Goal: Task Accomplishment & Management: Use online tool/utility

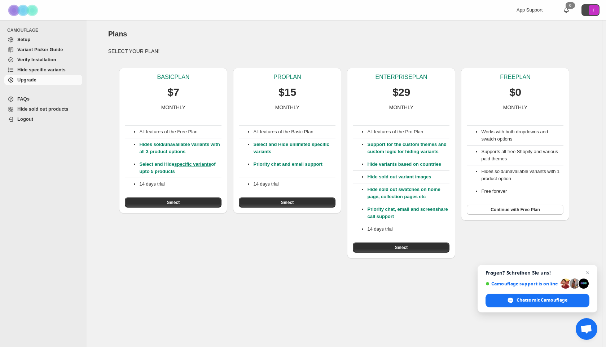
click at [593, 12] on text "T" at bounding box center [594, 10] width 3 height 4
click at [398, 31] on div "Plans" at bounding box center [344, 34] width 472 height 10
click at [512, 131] on li "Works with both dropdowns and swatch options" at bounding box center [522, 135] width 82 height 14
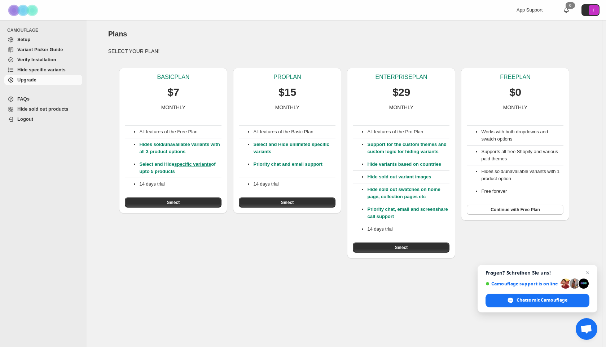
click at [500, 153] on li "Supports all free Shopify and various paid themes" at bounding box center [522, 155] width 82 height 14
click at [165, 144] on p "Hides sold/unavailable variants with all 3 product options" at bounding box center [180, 148] width 82 height 14
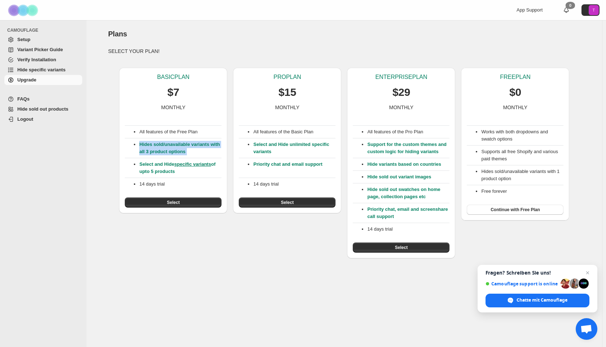
click at [165, 144] on p "Hides sold/unavailable variants with all 3 product options" at bounding box center [180, 148] width 82 height 14
drag, startPoint x: 275, startPoint y: 153, endPoint x: 273, endPoint y: 144, distance: 9.6
click at [273, 144] on p "Select and Hide unlimited specific variants" at bounding box center [294, 148] width 82 height 14
click at [197, 203] on button "Select" at bounding box center [173, 203] width 97 height 10
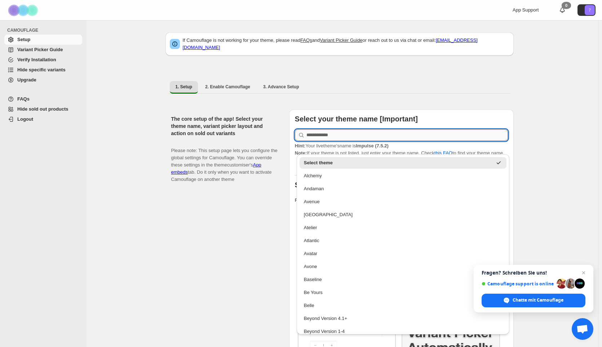
click at [341, 130] on input "text" at bounding box center [408, 135] width 202 height 12
click at [469, 83] on ul "1. Setup 2. Enable Camouflage 3. Advance Setup More views" at bounding box center [339, 87] width 343 height 13
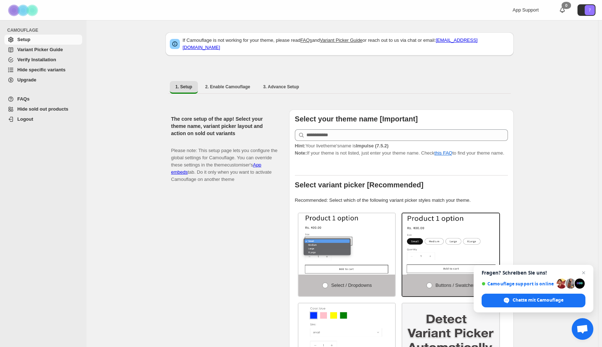
click at [368, 143] on strong "Impulse (7.5.2)" at bounding box center [372, 145] width 32 height 5
click at [362, 151] on p "Hint: Your live theme's name is Impulse (7.5.2) Note: If your theme is not list…" at bounding box center [401, 149] width 213 height 14
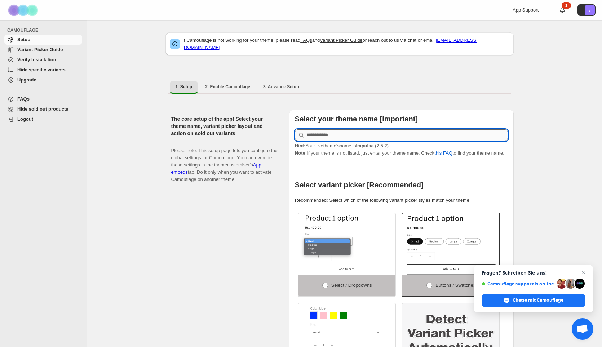
click at [342, 131] on input "text" at bounding box center [408, 135] width 202 height 12
drag, startPoint x: 409, startPoint y: 140, endPoint x: 362, endPoint y: 142, distance: 46.2
click at [362, 142] on p "Hint: Your live theme's name is Impulse (7.5.2) Note: If your theme is not list…" at bounding box center [401, 149] width 213 height 14
copy strong "Impulse (7.5.2)"
click at [355, 131] on input "text" at bounding box center [408, 135] width 202 height 12
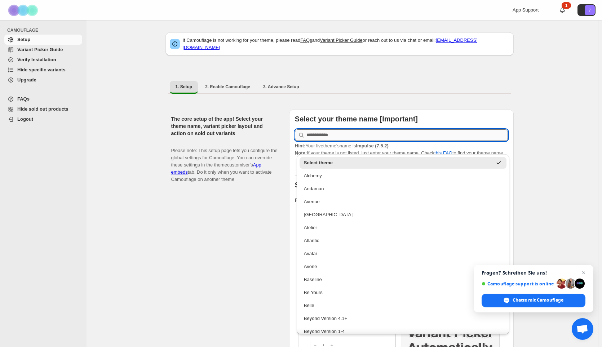
paste input "**********"
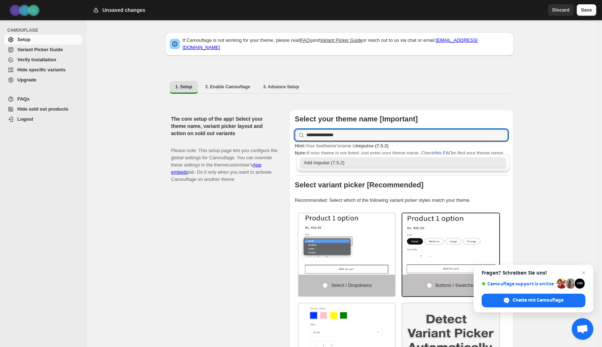
click at [343, 164] on div "Add impulse (7.5.2)" at bounding box center [403, 162] width 199 height 7
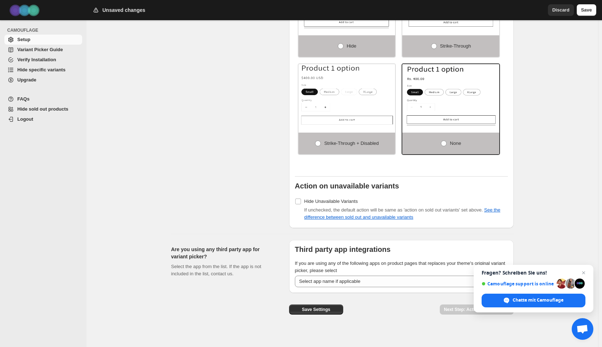
scroll to position [478, 0]
type input "**********"
click at [334, 278] on select "**********" at bounding box center [401, 281] width 213 height 12
click at [277, 239] on div "Are you using any third party app for variant picker? Select the app from the l…" at bounding box center [227, 279] width 112 height 80
click at [588, 273] on span "Chat schließen" at bounding box center [584, 273] width 9 height 9
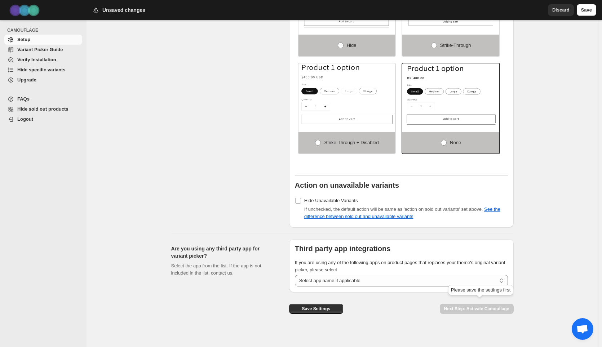
click at [492, 307] on span "Next Step: Activate Camouflage" at bounding box center [477, 308] width 74 height 5
click at [581, 13] on button "Save" at bounding box center [586, 10] width 19 height 12
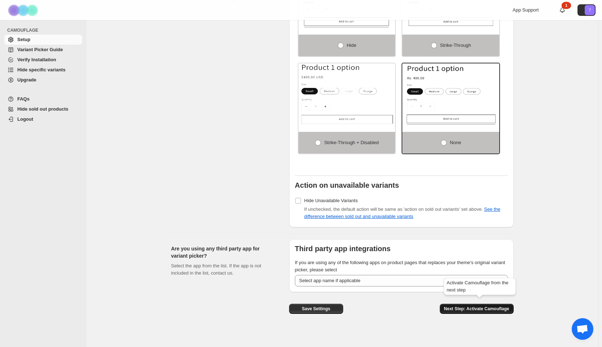
click at [502, 307] on span "Next Step: Activate Camouflage" at bounding box center [476, 309] width 65 height 6
select select "**********"
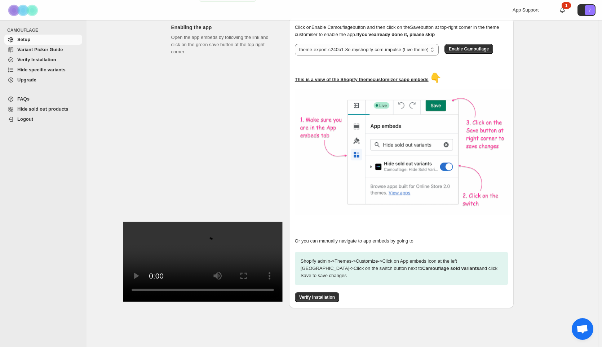
scroll to position [80, 0]
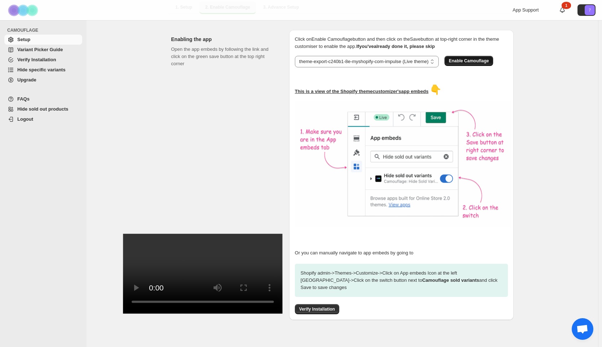
click at [473, 58] on span "Enable Camouflage" at bounding box center [469, 61] width 40 height 6
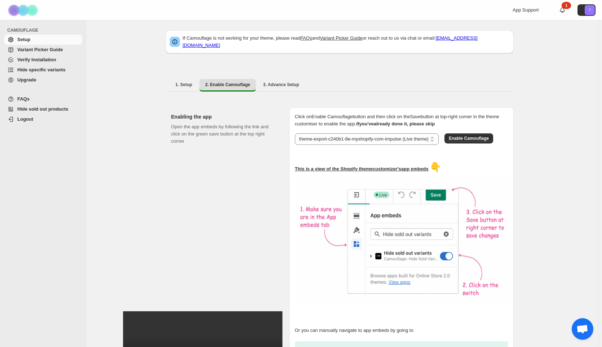
scroll to position [0, 0]
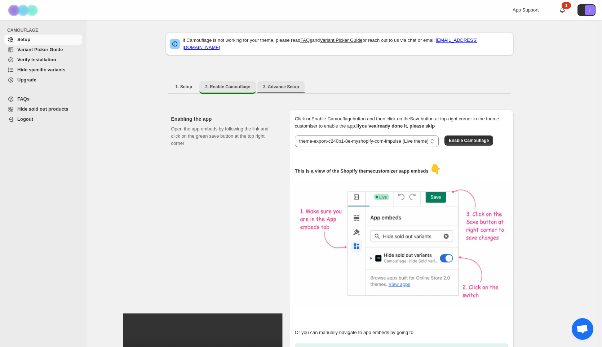
click at [283, 84] on span "3. Advance Setup" at bounding box center [281, 87] width 36 height 6
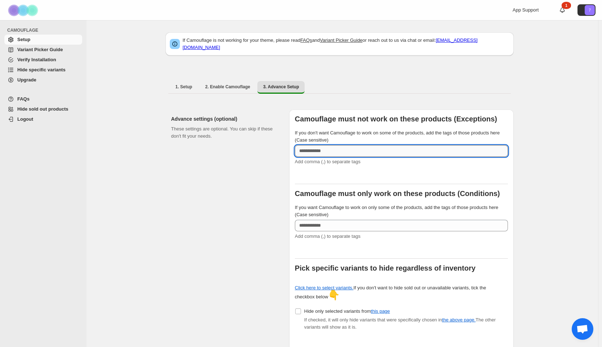
click at [354, 152] on input "If you don't want Camouflage to work on some of the products, add the tags of t…" at bounding box center [401, 151] width 213 height 12
click at [361, 190] on b "Camouflage must only work on these products (Conditions)" at bounding box center [397, 194] width 205 height 8
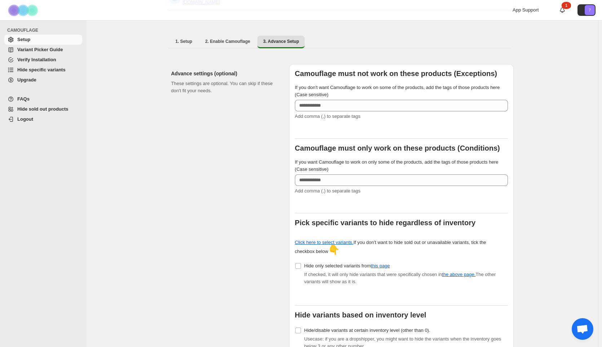
scroll to position [108, 0]
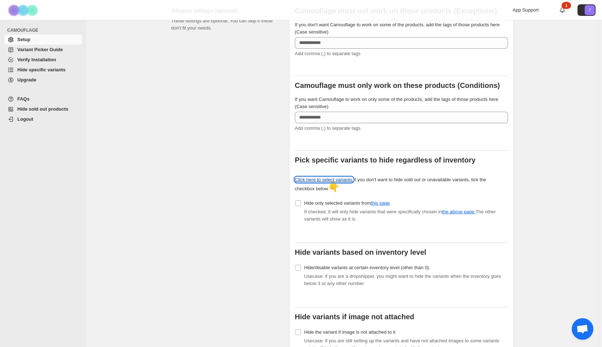
click at [327, 177] on link "Click here to select variants." at bounding box center [324, 179] width 59 height 5
click at [25, 8] on img at bounding box center [24, 10] width 36 height 20
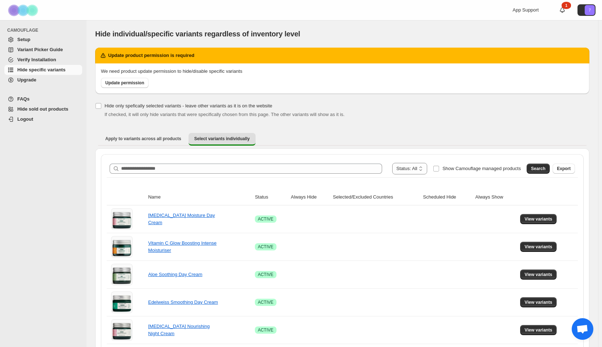
click at [324, 162] on div "**********" at bounding box center [342, 168] width 471 height 17
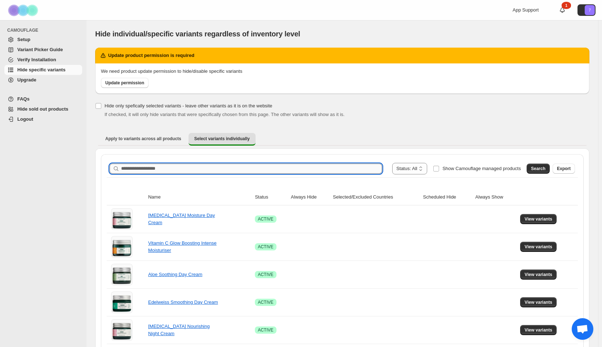
click at [324, 169] on input "Search product name" at bounding box center [251, 169] width 261 height 10
paste input "**********"
type input "**********"
click at [542, 170] on span "Search" at bounding box center [538, 169] width 14 height 6
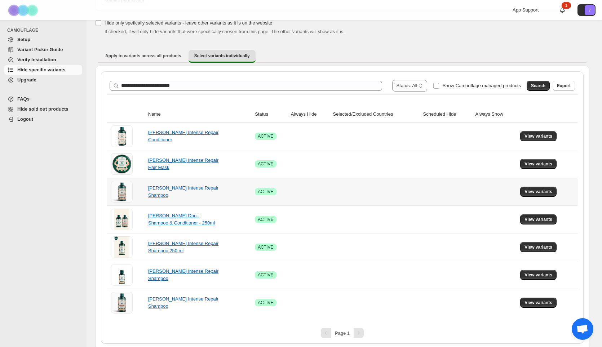
scroll to position [85, 0]
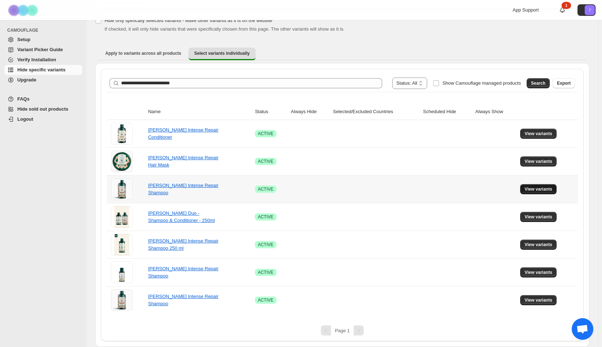
click at [536, 190] on span "View variants" at bounding box center [539, 189] width 28 height 6
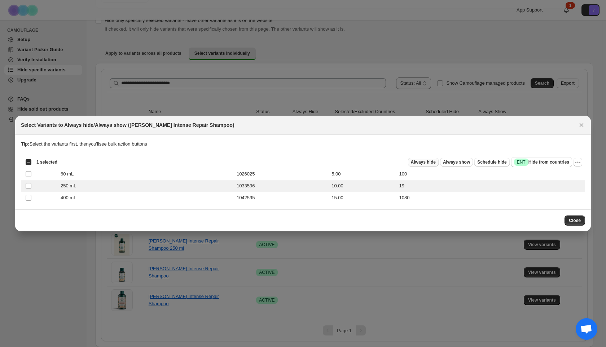
click at [434, 162] on span "Always hide" at bounding box center [423, 162] width 25 height 6
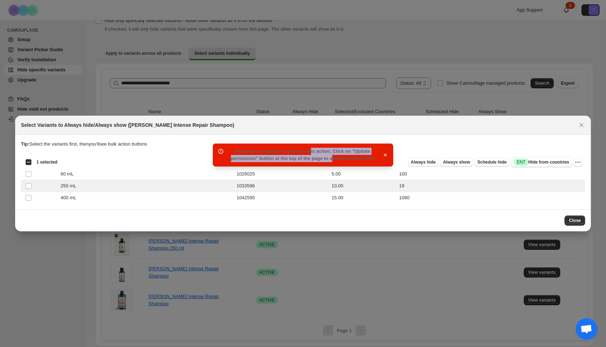
drag, startPoint x: 298, startPoint y: 151, endPoint x: 320, endPoint y: 158, distance: 22.5
click at [320, 158] on span "Permission required to perform this action. Click on "Update permission" button…" at bounding box center [303, 155] width 144 height 13
click at [321, 158] on span "Permission required to perform this action. Click on "Update permission" button…" at bounding box center [303, 155] width 144 height 13
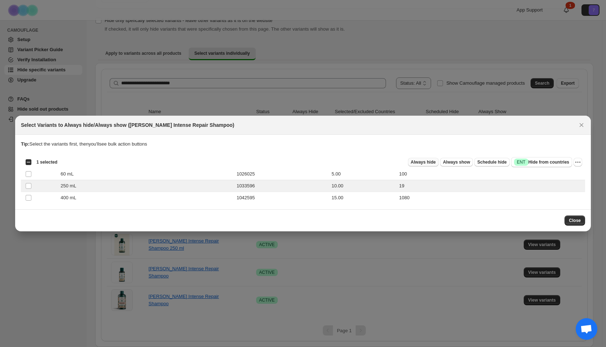
click at [433, 163] on span "Always hide" at bounding box center [423, 162] width 25 height 6
click at [577, 163] on icon "More actions" at bounding box center [577, 162] width 7 height 7
click at [433, 162] on span "Always hide" at bounding box center [423, 162] width 25 height 6
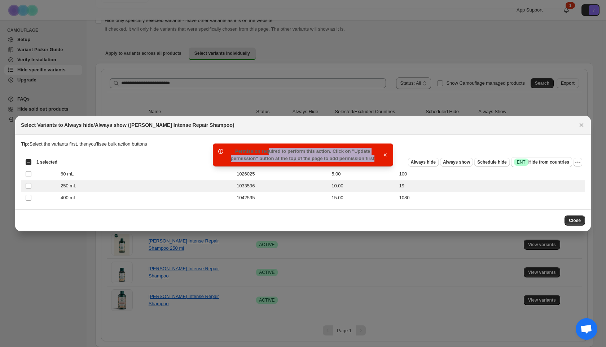
drag, startPoint x: 256, startPoint y: 151, endPoint x: 372, endPoint y: 162, distance: 115.9
click at [372, 162] on div "Permission required to perform this action. Click on "Update permission" button…" at bounding box center [302, 155] width 159 height 14
click at [387, 153] on icon "button" at bounding box center [385, 154] width 7 height 7
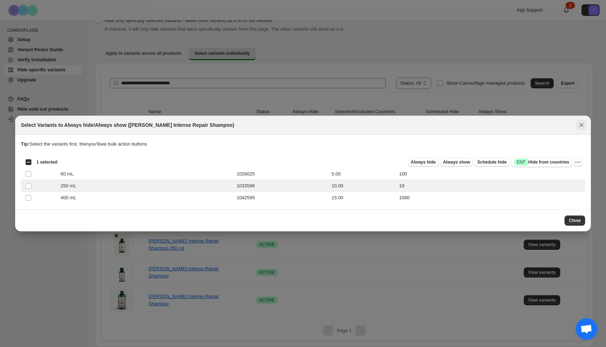
click at [584, 127] on icon "Close" at bounding box center [581, 125] width 7 height 7
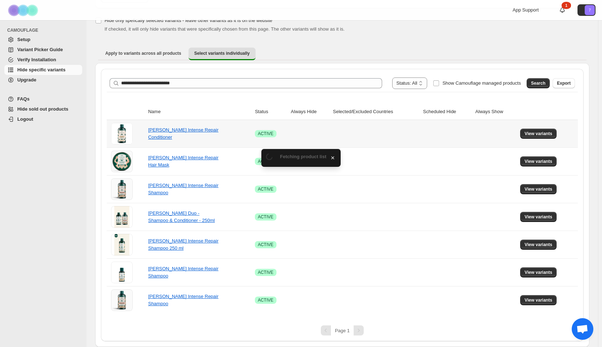
scroll to position [0, 0]
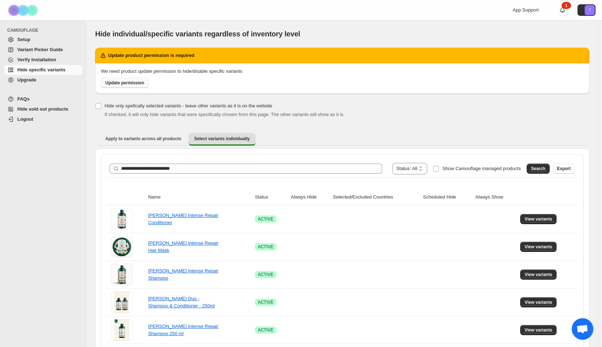
click at [117, 83] on span "Update permission" at bounding box center [124, 83] width 39 height 6
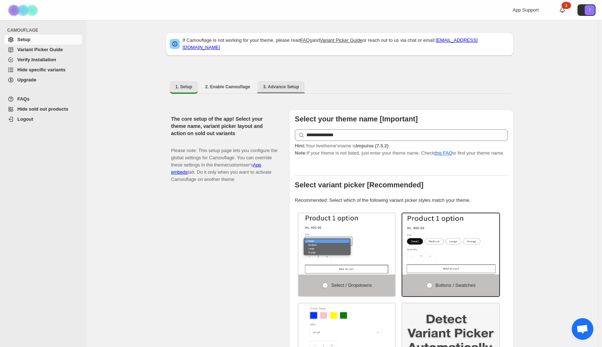
click at [283, 81] on button "3. Advance Setup" at bounding box center [282, 87] width 48 height 12
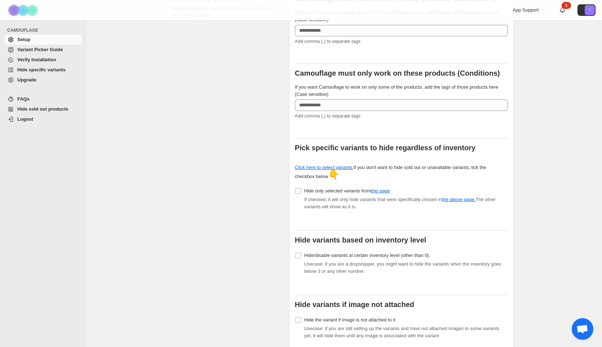
scroll to position [216, 0]
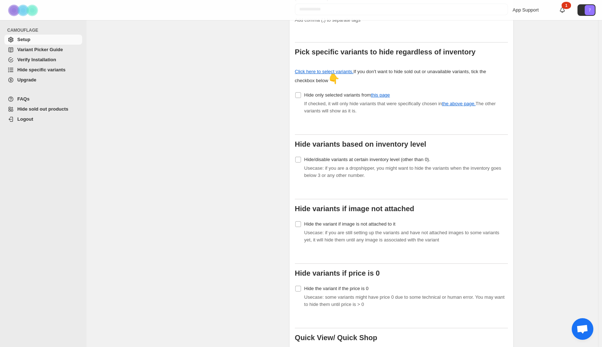
drag, startPoint x: 345, startPoint y: 193, endPoint x: 350, endPoint y: 195, distance: 5.3
drag, startPoint x: 350, startPoint y: 195, endPoint x: 230, endPoint y: 199, distance: 119.8
click at [230, 199] on div "Advance settings (optional) These settings are optional. You can skip if these …" at bounding box center [227, 348] width 112 height 910
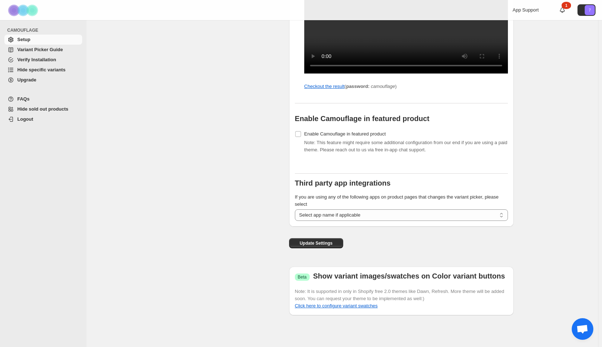
scroll to position [713, 0]
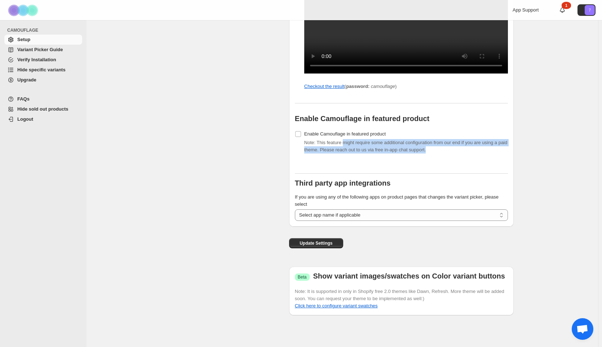
drag, startPoint x: 346, startPoint y: 142, endPoint x: 454, endPoint y: 150, distance: 108.5
click at [454, 150] on div "Note: This feature might require some additional configuration from our end if …" at bounding box center [406, 146] width 204 height 14
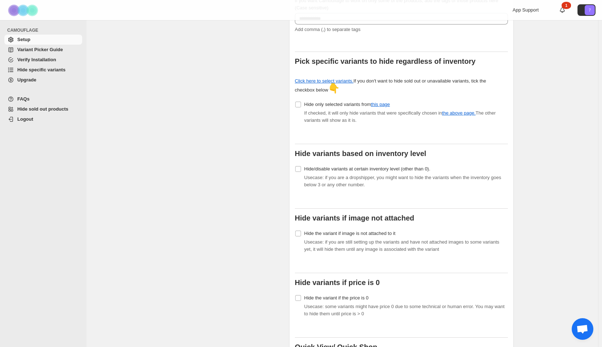
scroll to position [100, 0]
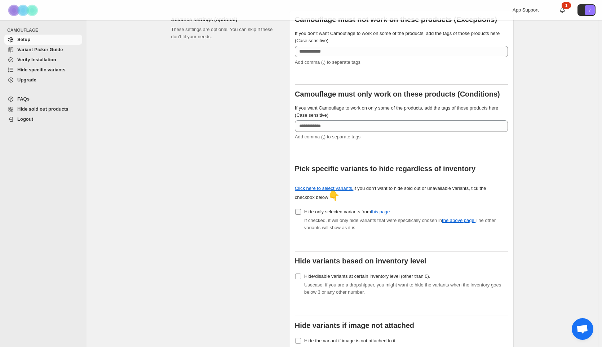
click at [312, 209] on span "Hide only selected variants from this page" at bounding box center [347, 211] width 86 height 5
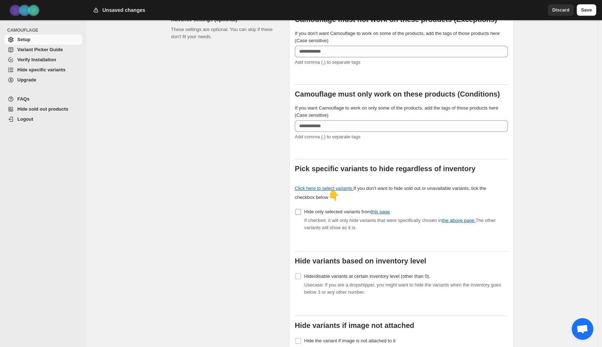
click at [312, 209] on span "Hide only selected variants from this page" at bounding box center [347, 211] width 86 height 5
click at [380, 209] on link "this page" at bounding box center [380, 211] width 19 height 5
drag, startPoint x: 375, startPoint y: 183, endPoint x: 388, endPoint y: 191, distance: 14.6
click at [388, 191] on div "Click here to select variants. If you don't want to hide sold out or unavailabl…" at bounding box center [391, 193] width 192 height 16
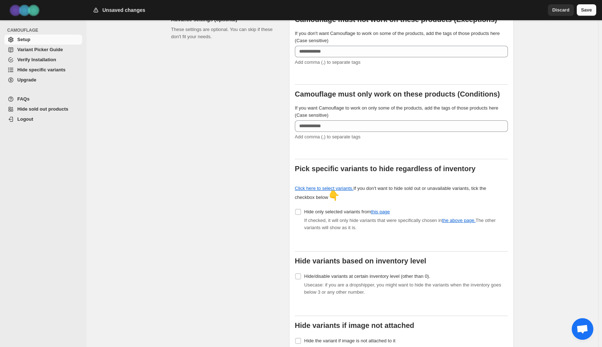
click at [589, 11] on span "Save" at bounding box center [586, 9] width 11 height 7
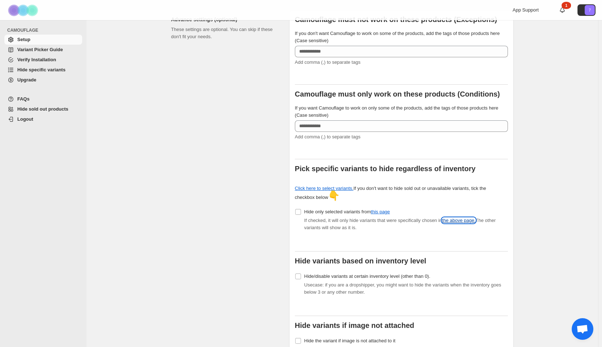
click at [463, 218] on link "the above page." at bounding box center [459, 220] width 34 height 5
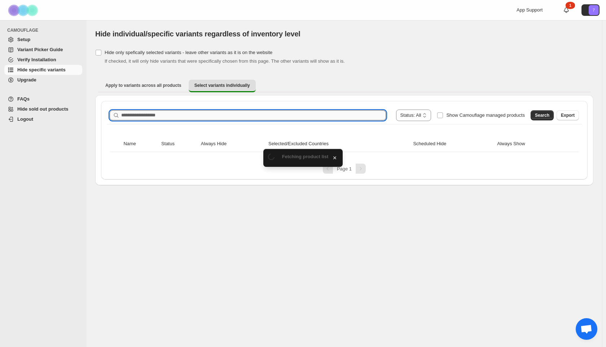
click at [167, 114] on input "Search product name" at bounding box center [253, 115] width 265 height 10
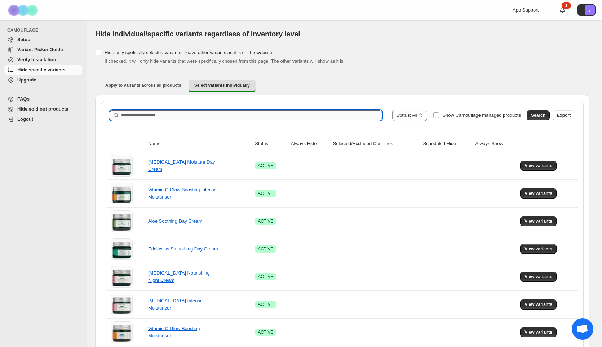
paste input "**********"
type input "**********"
click at [540, 115] on span "Search" at bounding box center [538, 116] width 14 height 6
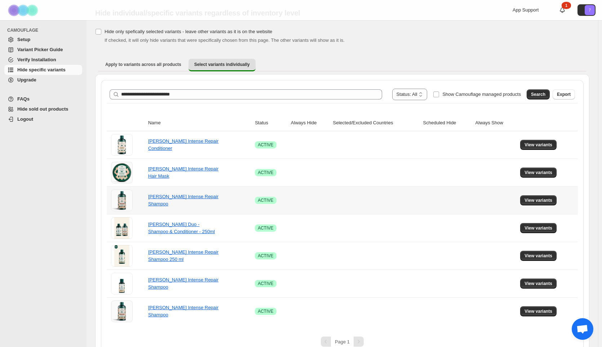
scroll to position [32, 0]
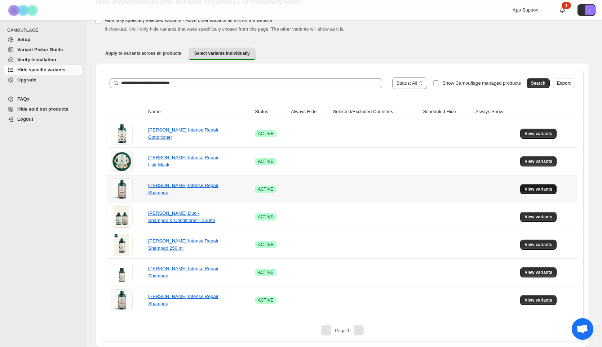
click at [541, 188] on span "View variants" at bounding box center [539, 189] width 28 height 6
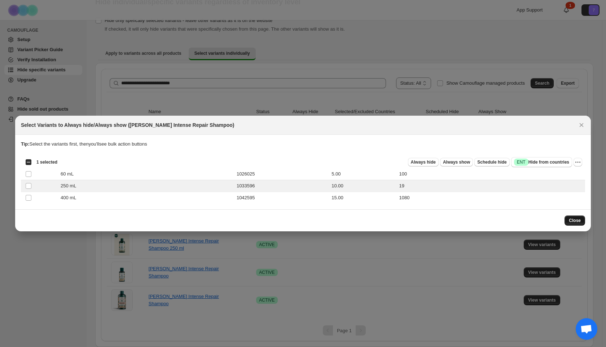
click at [577, 220] on span "Close" at bounding box center [575, 221] width 12 height 6
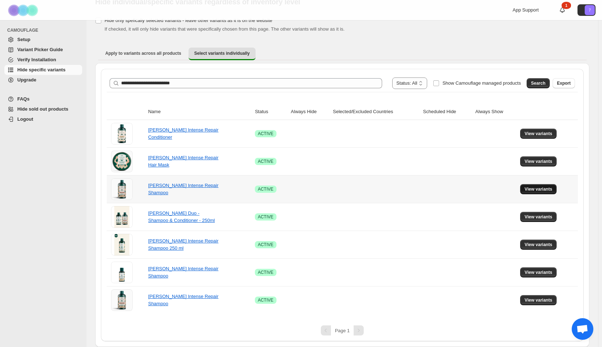
click at [540, 190] on span "View variants" at bounding box center [539, 189] width 28 height 6
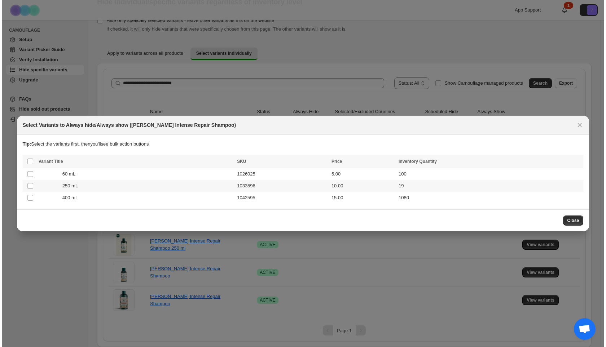
scroll to position [0, 0]
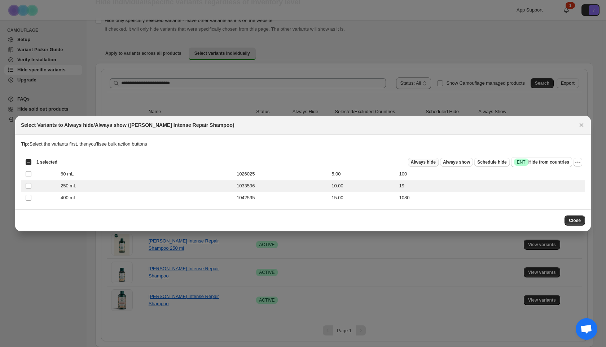
click at [436, 164] on span "Always hide" at bounding box center [423, 162] width 25 height 6
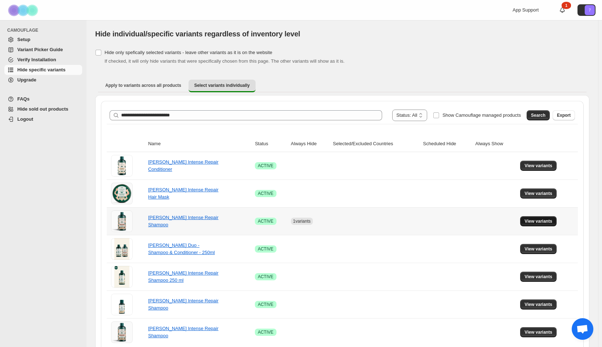
click at [544, 220] on span "View variants" at bounding box center [539, 222] width 28 height 6
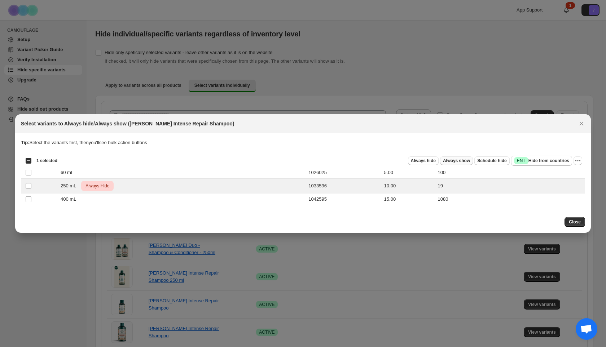
click at [463, 161] on span "Always show" at bounding box center [456, 161] width 27 height 6
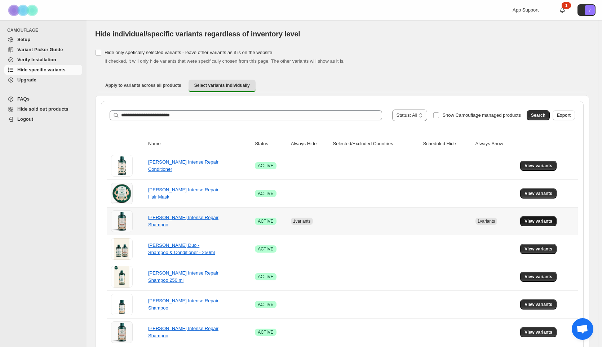
click at [527, 221] on button "View variants" at bounding box center [538, 221] width 36 height 10
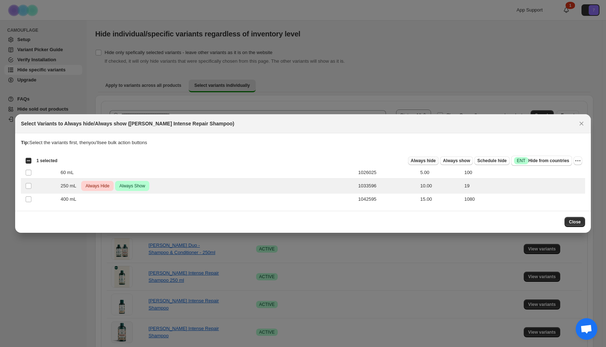
click at [436, 161] on span "Always hide" at bounding box center [423, 161] width 25 height 6
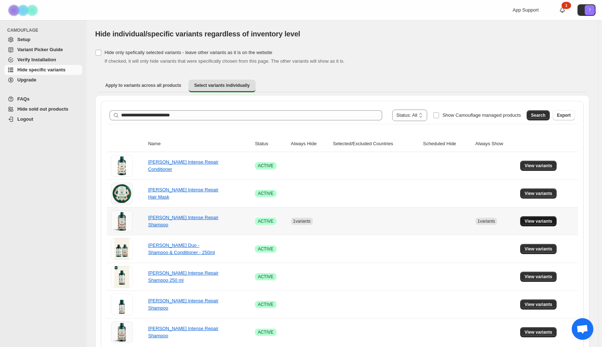
click at [549, 220] on span "View variants" at bounding box center [539, 222] width 28 height 6
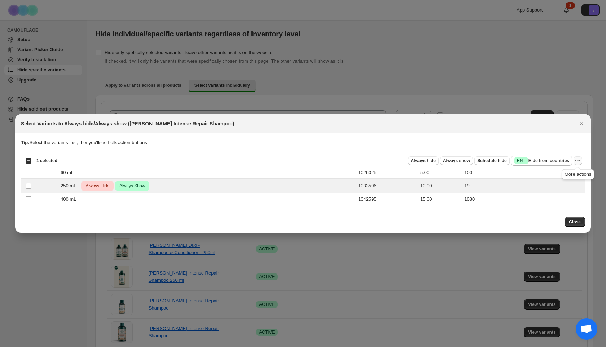
click at [580, 161] on icon "More actions" at bounding box center [579, 161] width 1 height 1
click at [569, 176] on span "Undo always hide" at bounding box center [552, 175] width 52 height 7
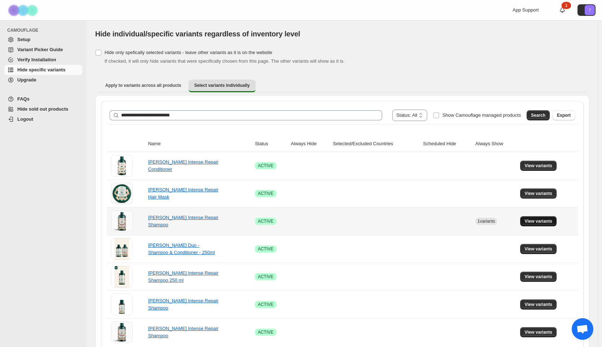
click at [542, 222] on span "View variants" at bounding box center [539, 222] width 28 height 6
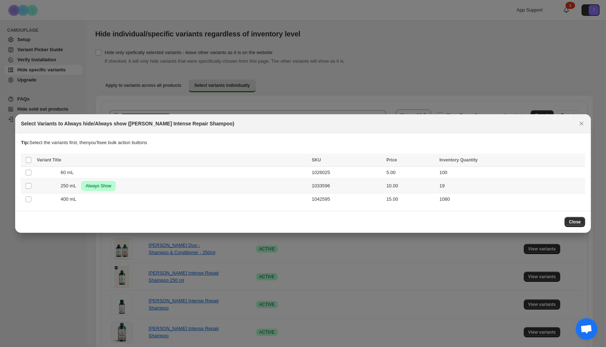
click at [39, 186] on div "250 mL Success Always Show" at bounding box center [172, 186] width 271 height 10
click at [580, 162] on icon "More actions" at bounding box center [577, 160] width 7 height 7
click at [555, 190] on span "Undo always show" at bounding box center [545, 187] width 39 height 5
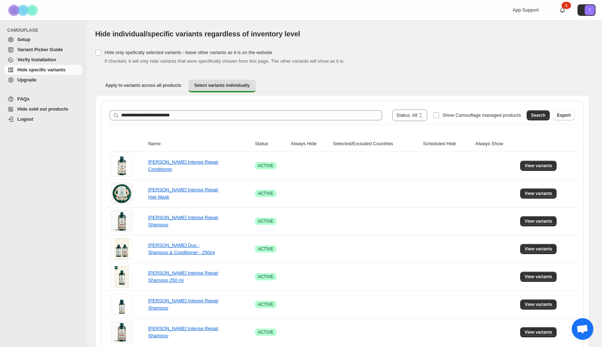
click at [32, 10] on img at bounding box center [24, 10] width 36 height 20
